Goal: Task Accomplishment & Management: Use online tool/utility

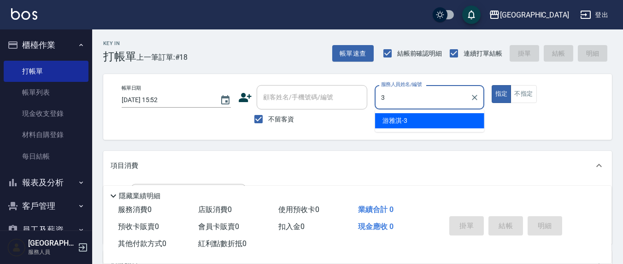
type input "3"
type button "true"
type input "游雅淇-3"
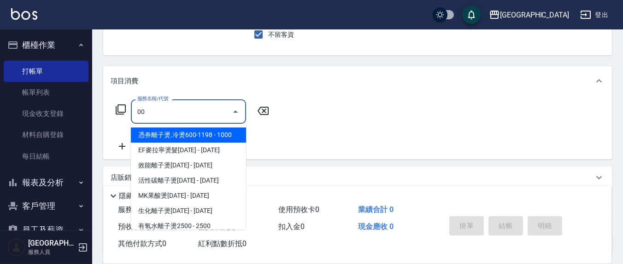
scroll to position [96, 0]
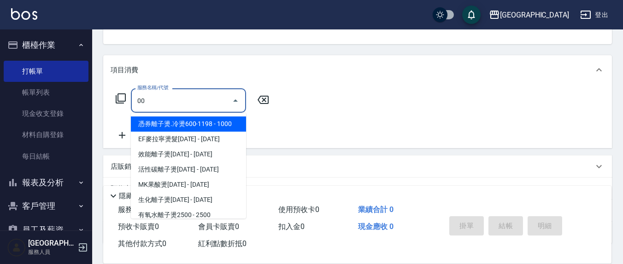
drag, startPoint x: 191, startPoint y: 99, endPoint x: 116, endPoint y: 99, distance: 74.1
click at [117, 99] on div "服務名稱/代號 00 服務名稱/代號" at bounding box center [193, 100] width 164 height 24
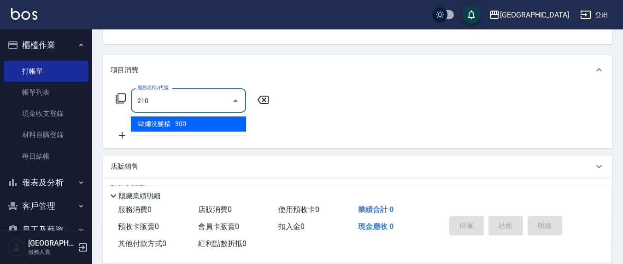
type input "[PERSON_NAME]洗髮精(210)"
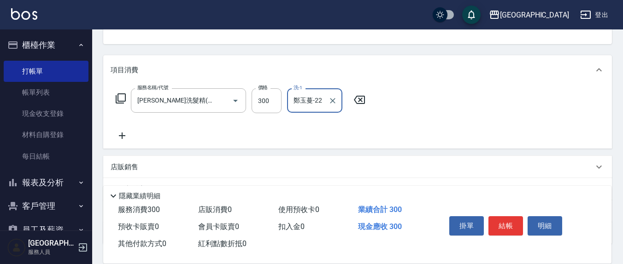
type input "鄭玉蔓-22"
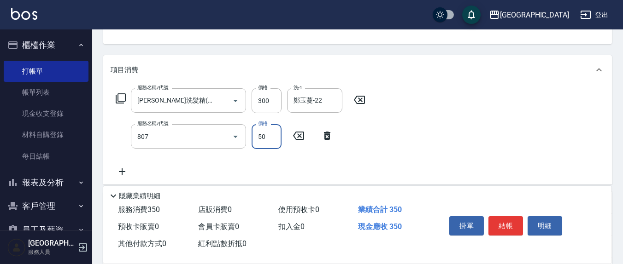
type input "TG護髮素(潤絲)(807)"
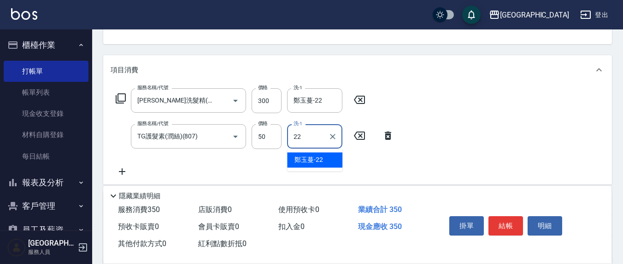
type input "鄭玉蔓-22"
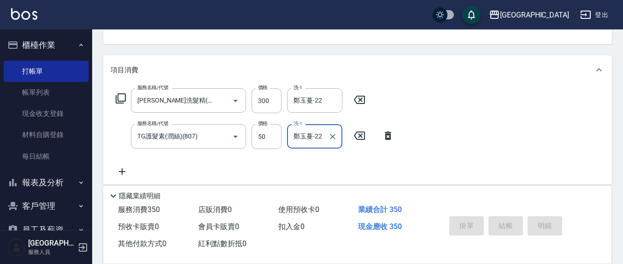
type input "[DATE] 17:17"
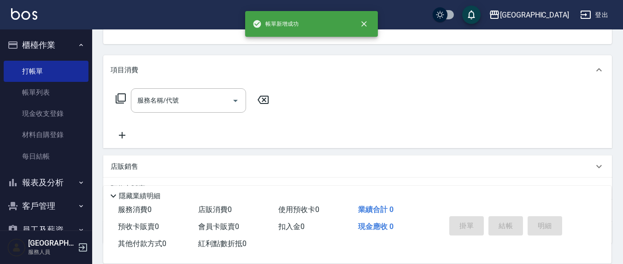
scroll to position [89, 0]
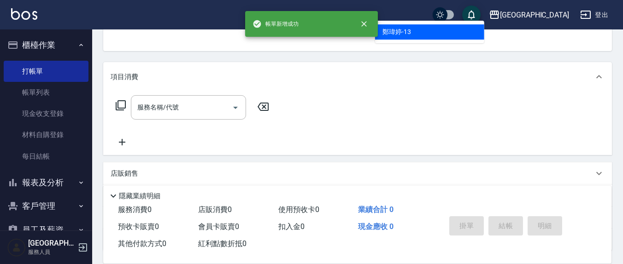
type input "鄭瑋婷-13"
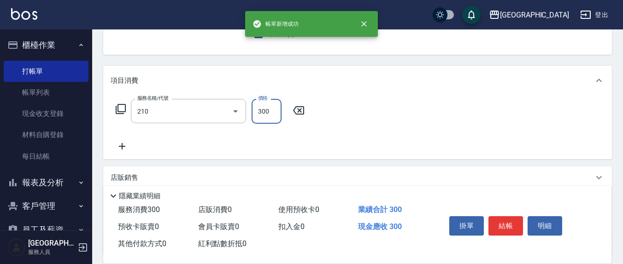
type input "[PERSON_NAME]洗髮精(210)"
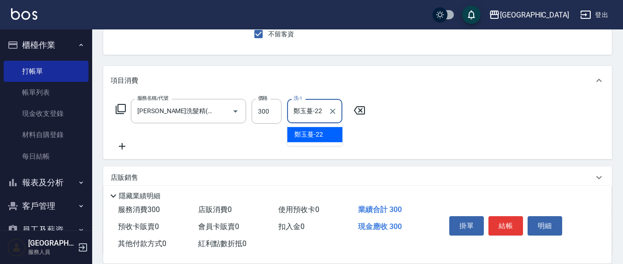
type input "鄭玉蔓-22"
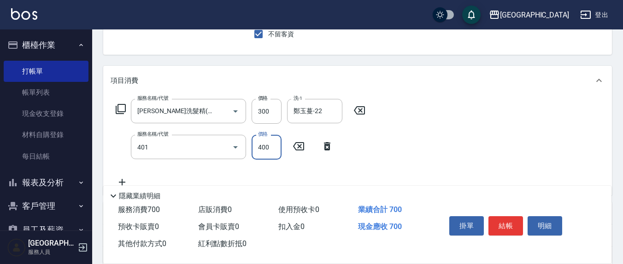
type input "剪髮(401)"
type input "300"
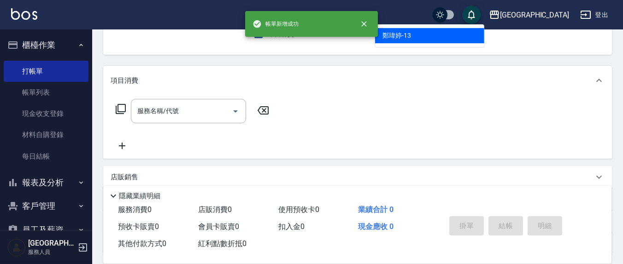
type input "鄭瑋婷-13"
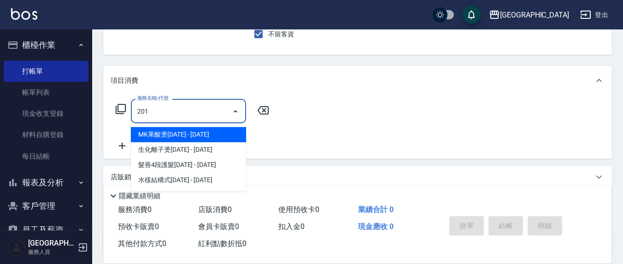
type input "洗髮(201)"
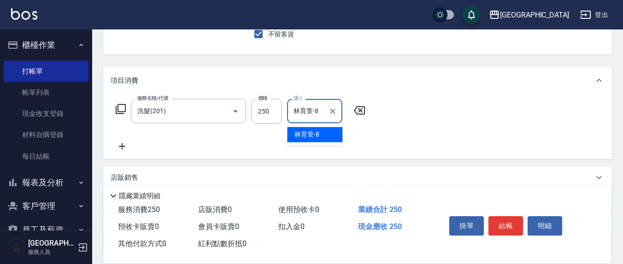
type input "林育萱-8"
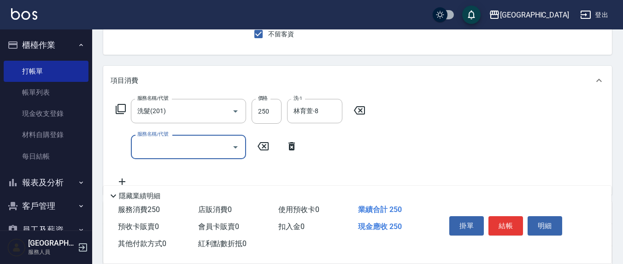
type input "4"
type input "上.吹捲(602)"
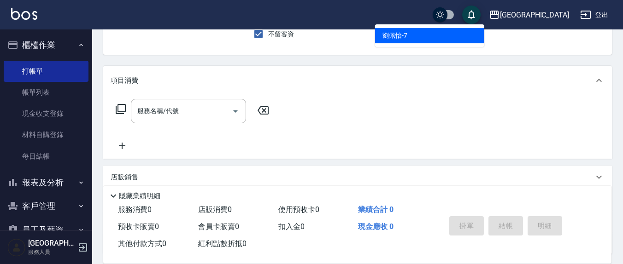
type input "[PERSON_NAME]7"
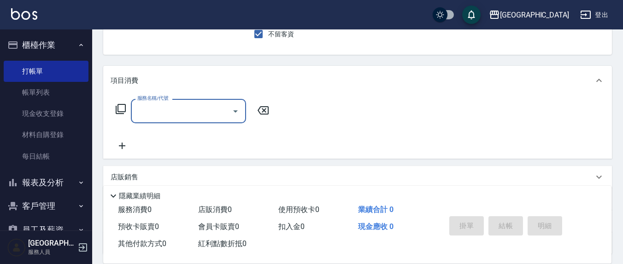
type input "0"
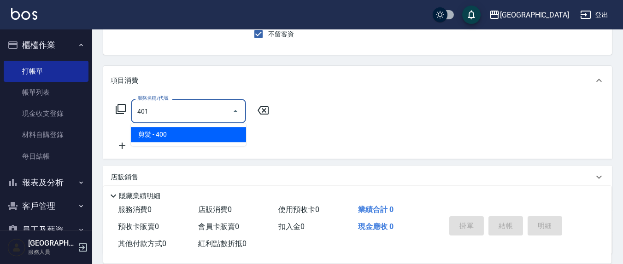
type input "剪髮(401)"
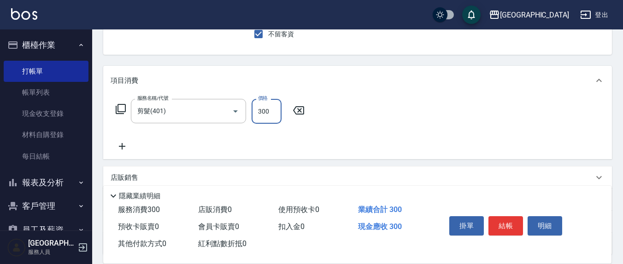
type input "300"
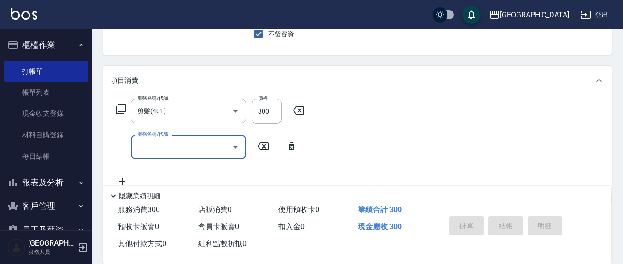
type input "[DATE] 17:18"
